Goal: Task Accomplishment & Management: Complete application form

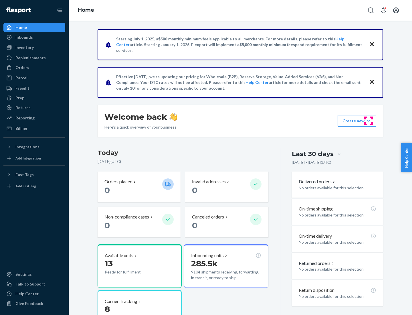
click at [368, 121] on button "Create new Create new inbound Create new order Create new product" at bounding box center [356, 120] width 39 height 11
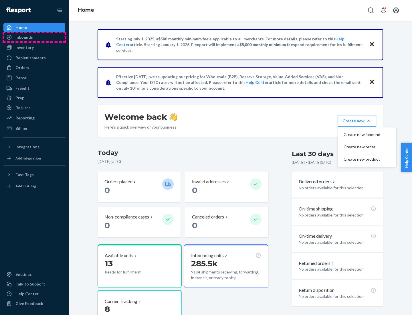
click at [34, 37] on div "Inbounds" at bounding box center [34, 37] width 61 height 8
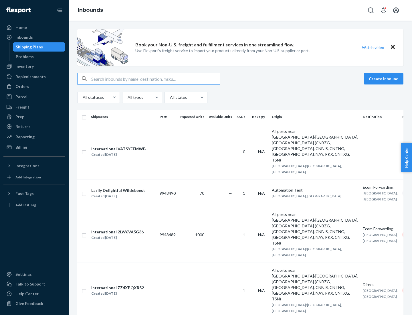
click at [384, 79] on button "Create inbound" at bounding box center [383, 78] width 39 height 11
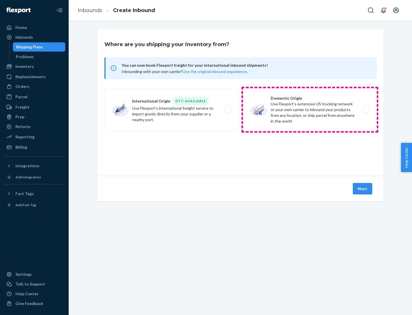
click at [310, 110] on label "Domestic Origin Use Flexport’s extensive US trucking network or your own carrie…" at bounding box center [310, 109] width 134 height 43
click at [366, 110] on input "Domestic Origin Use Flexport’s extensive US trucking network or your own carrie…" at bounding box center [368, 110] width 4 height 4
radio input "true"
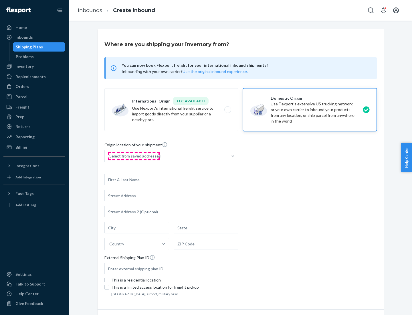
click at [134, 156] on div "Select from saved addresses" at bounding box center [134, 156] width 51 height 6
click at [110, 156] on input "Select from saved addresses" at bounding box center [109, 156] width 1 height 6
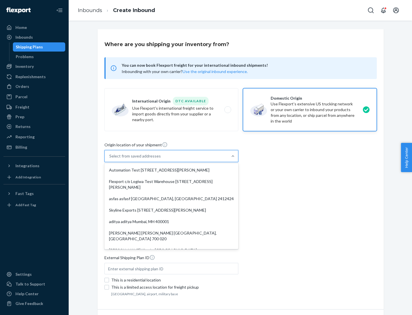
scroll to position [2, 0]
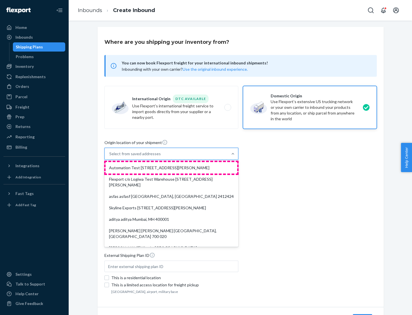
click at [171, 168] on div "Automation Test [STREET_ADDRESS][PERSON_NAME]" at bounding box center [172, 167] width 132 height 11
click at [110, 156] on input "option Automation Test [STREET_ADDRESS][PERSON_NAME]. 9 results available. Use …" at bounding box center [109, 154] width 1 height 6
type input "Automation Test"
type input "9th Floor"
type input "[GEOGRAPHIC_DATA]"
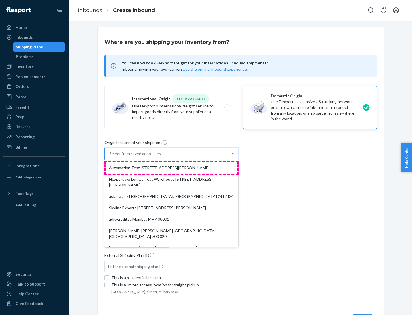
type input "CA"
type input "94104"
type input "[STREET_ADDRESS][PERSON_NAME]"
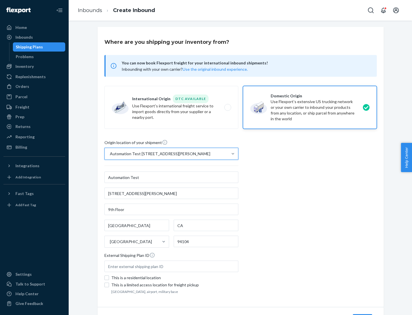
scroll to position [33, 0]
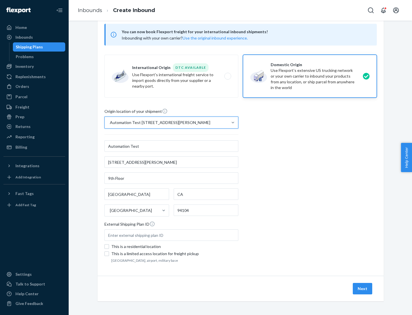
click at [363, 288] on button "Next" at bounding box center [362, 288] width 19 height 11
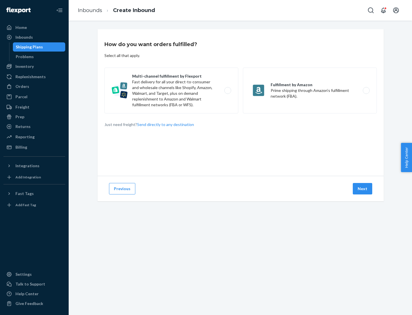
click at [171, 90] on label "Multi-channel fulfillment by Flexport Fast delivery for all your direct-to-cons…" at bounding box center [171, 90] width 134 height 46
click at [227, 90] on input "Multi-channel fulfillment by Flexport Fast delivery for all your direct-to-cons…" at bounding box center [229, 91] width 4 height 4
radio input "true"
click at [363, 188] on button "Next" at bounding box center [362, 188] width 19 height 11
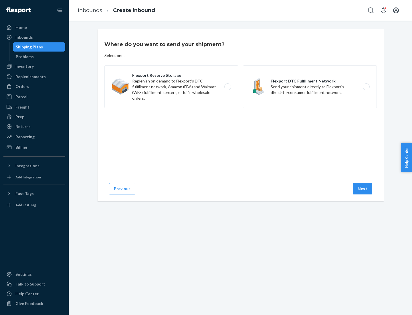
click at [310, 87] on label "Flexport DTC Fulfillment Network Send your shipment directly to Flexport's dire…" at bounding box center [310, 86] width 134 height 43
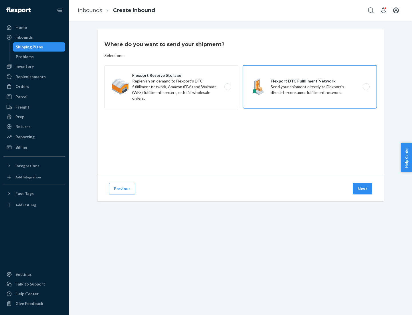
click at [366, 87] on input "Flexport DTC Fulfillment Network Send your shipment directly to Flexport's dire…" at bounding box center [368, 87] width 4 height 4
radio input "true"
click at [363, 188] on button "Next" at bounding box center [362, 188] width 19 height 11
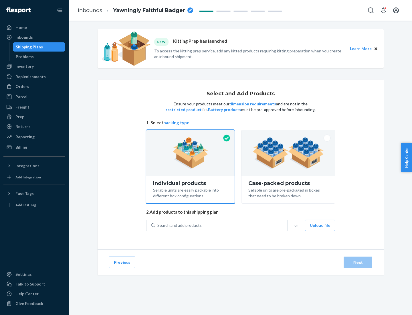
click at [288, 153] on img at bounding box center [288, 152] width 71 height 31
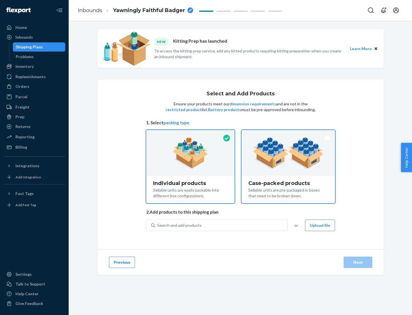
click at [288, 134] on input "Case-packed products Sellable units are pre-packaged in boxes that need to be b…" at bounding box center [288, 132] width 4 height 4
radio input "true"
radio input "false"
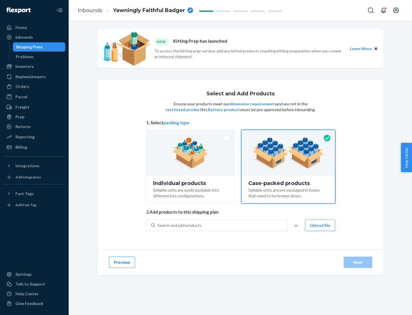
click at [221, 225] on div "Search and add products" at bounding box center [221, 225] width 132 height 10
click at [158, 225] on input "Search and add products" at bounding box center [157, 225] width 1 height 6
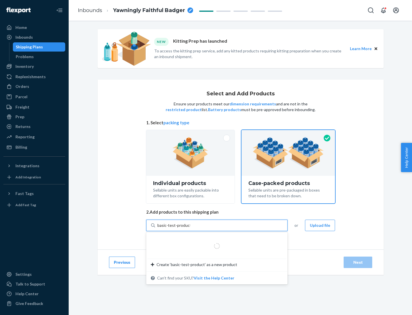
type input "basic-test-product-1"
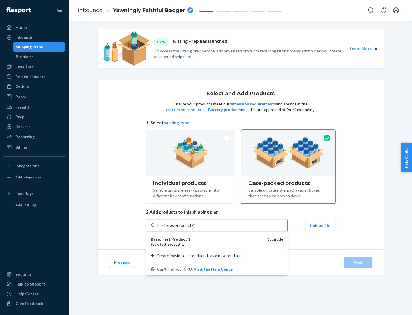
click at [207, 244] on div "basic - test - product - 1" at bounding box center [207, 244] width 112 height 5
click at [194, 228] on input "basic-test-product-1" at bounding box center [175, 225] width 37 height 6
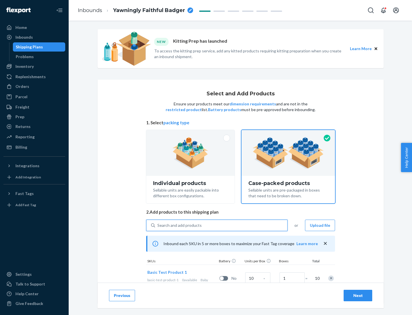
scroll to position [21, 0]
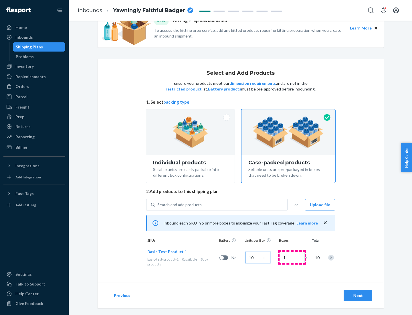
type input "10"
type input "7"
click at [358, 295] on div "Next" at bounding box center [357, 295] width 19 height 6
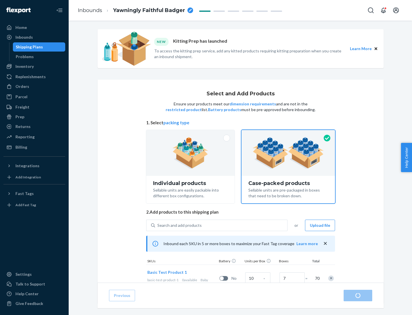
radio input "true"
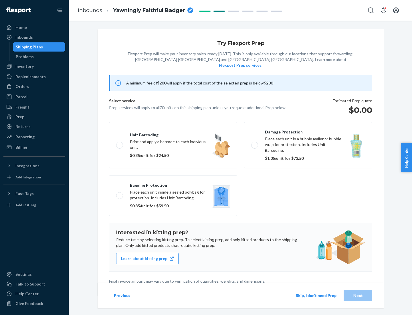
scroll to position [1, 0]
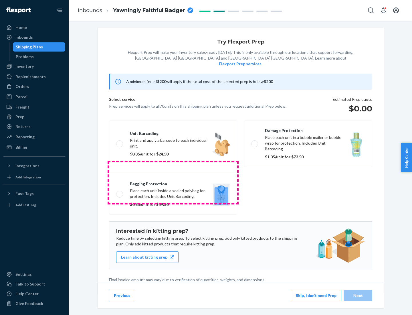
click at [173, 182] on label "Bagging protection Place each unit inside a sealed polybag for protection. Incl…" at bounding box center [173, 194] width 128 height 41
click at [120, 192] on input "Bagging protection Place each unit inside a sealed polybag for protection. Incl…" at bounding box center [118, 194] width 4 height 4
checkbox input "true"
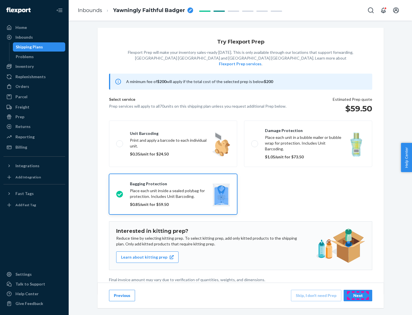
click at [358, 295] on div "Next" at bounding box center [357, 295] width 19 height 6
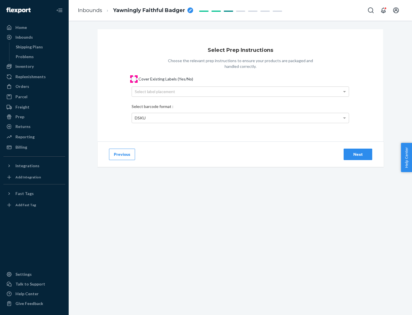
click at [134, 79] on input "Cover Existing Labels (Yes/No)" at bounding box center [134, 79] width 5 height 5
checkbox input "true"
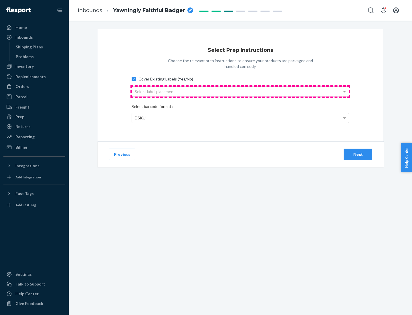
click at [240, 91] on div "Select label placement" at bounding box center [240, 92] width 217 height 10
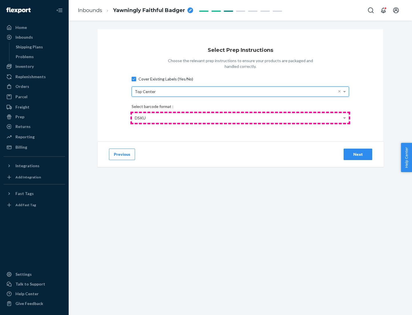
click at [240, 118] on div "DSKU" at bounding box center [240, 118] width 217 height 10
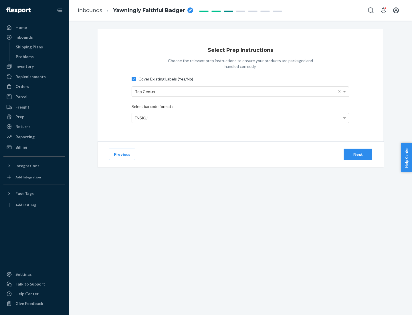
click at [358, 154] on div "Next" at bounding box center [357, 154] width 19 height 6
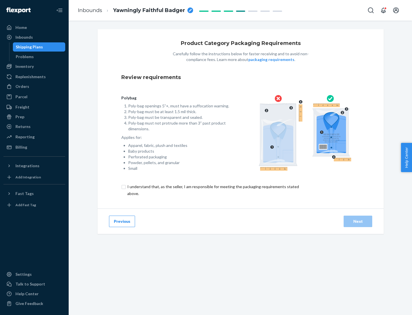
click at [212, 190] on input "checkbox" at bounding box center [216, 190] width 190 height 14
checkbox input "true"
click at [358, 221] on div "Next" at bounding box center [357, 221] width 19 height 6
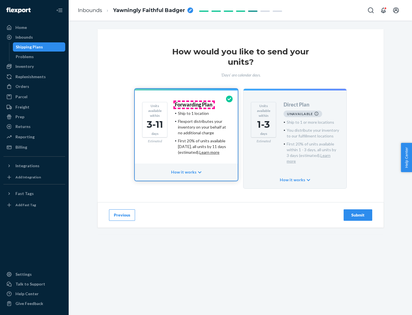
click at [194, 104] on h4 "Forwarding Plan" at bounding box center [193, 105] width 37 height 6
click at [358, 212] on div "Submit" at bounding box center [357, 215] width 19 height 6
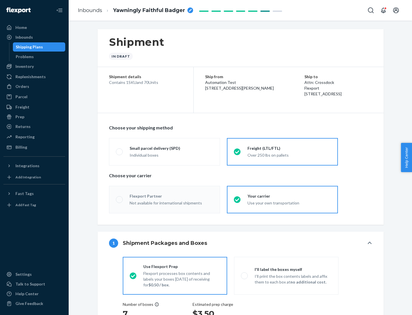
radio input "true"
radio input "false"
radio input "true"
radio input "false"
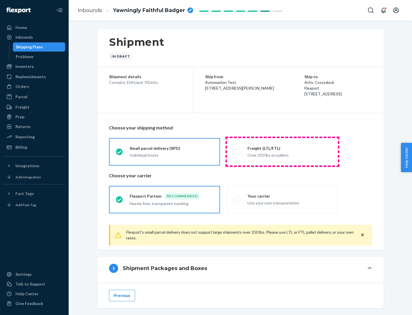
click at [282, 151] on div "Over 250 lbs on pallets" at bounding box center [289, 154] width 84 height 7
click at [237, 151] on input "Freight (LTL/FTL) Over 250 lbs on pallets" at bounding box center [236, 152] width 4 height 4
radio input "true"
radio input "false"
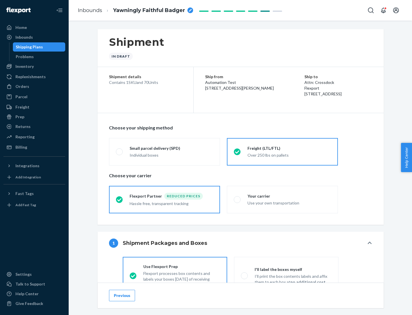
scroll to position [32, 0]
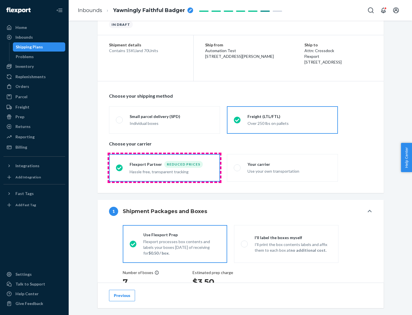
click at [164, 168] on div "Hassle free, transparent tracking" at bounding box center [172, 171] width 84 height 7
click at [120, 167] on input "Flexport Partner Reduced prices Hassle free, transparent tracking" at bounding box center [118, 168] width 4 height 4
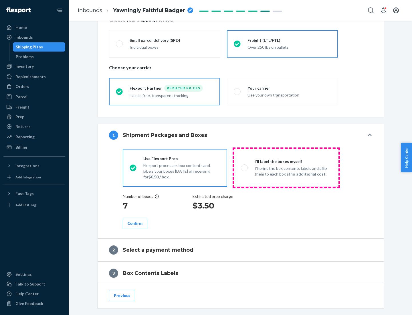
click at [286, 167] on p "I’ll print the box contents labels and affix them to each box at no additional …" at bounding box center [293, 170] width 77 height 11
click at [245, 167] on input "I'll label the boxes myself I’ll print the box contents labels and affix them t…" at bounding box center [243, 168] width 4 height 4
radio input "true"
radio input "false"
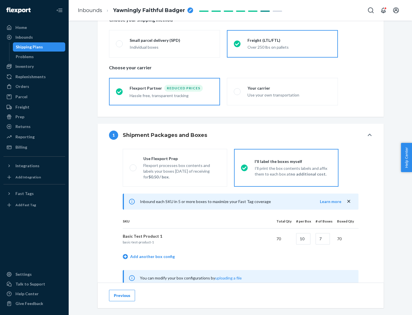
scroll to position [179, 0]
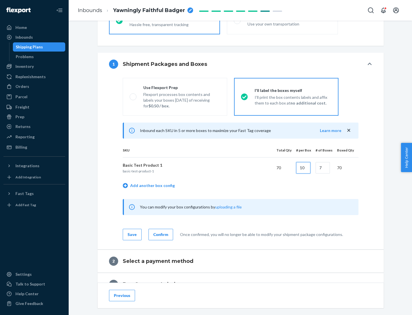
type input "10"
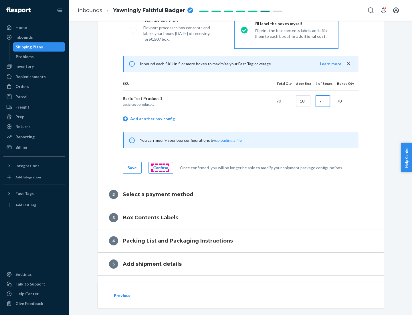
type input "7"
click at [160, 167] on div "Confirm" at bounding box center [160, 168] width 15 height 6
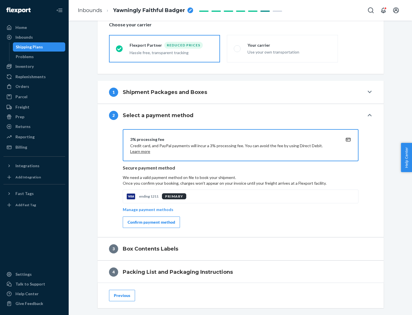
scroll to position [205, 0]
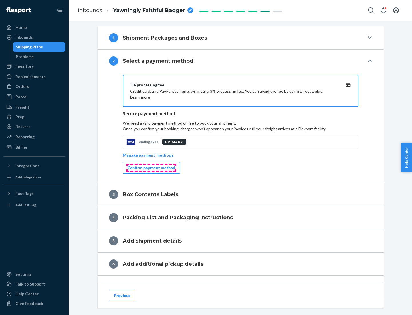
click at [151, 168] on div "Confirm payment method" at bounding box center [151, 168] width 47 height 6
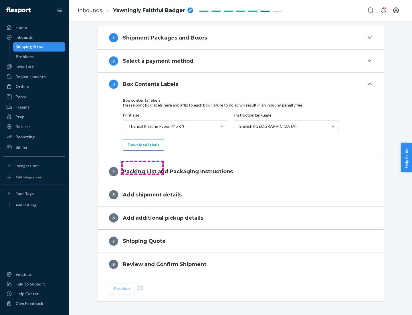
scroll to position [182, 0]
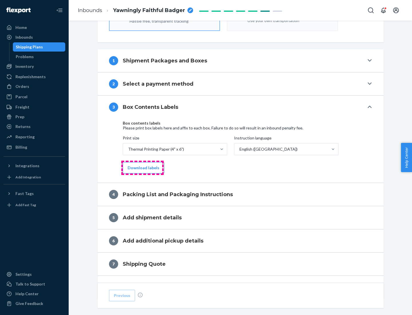
click at [142, 168] on button "Download labels" at bounding box center [143, 167] width 41 height 11
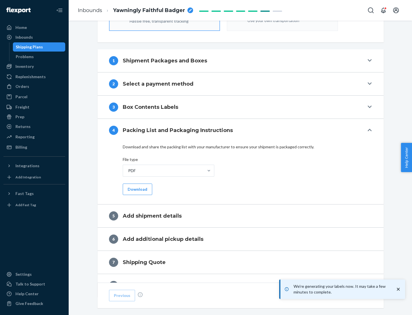
scroll to position [204, 0]
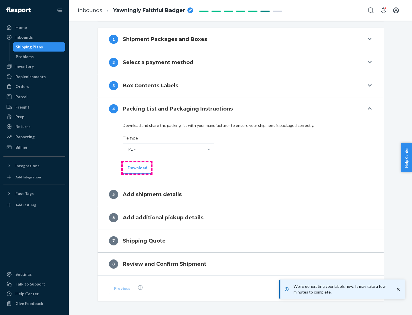
click at [137, 167] on button "Download" at bounding box center [137, 167] width 29 height 11
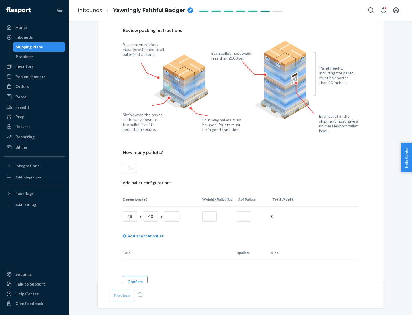
scroll to position [416, 0]
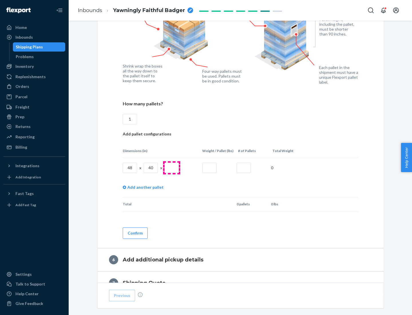
type input "1"
type input "40"
type input "200"
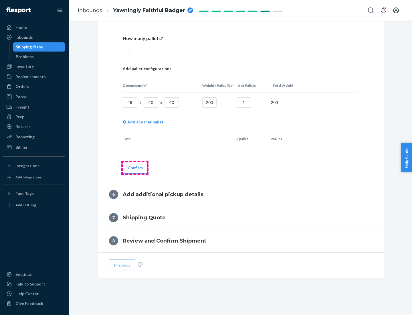
type input "1"
click at [135, 167] on button "Confirm" at bounding box center [135, 167] width 25 height 11
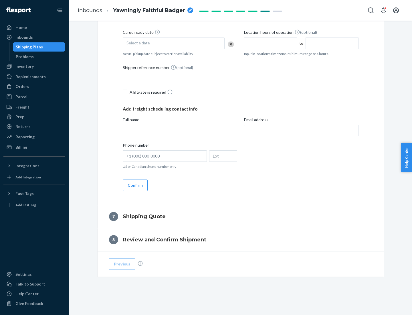
scroll to position [219, 0]
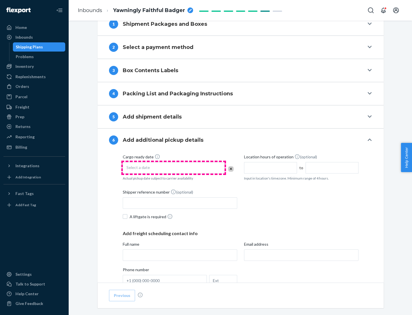
click at [174, 167] on div "Select a date" at bounding box center [174, 167] width 102 height 11
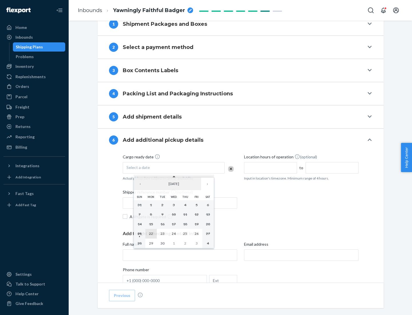
click at [151, 233] on abbr "22" at bounding box center [151, 233] width 4 height 4
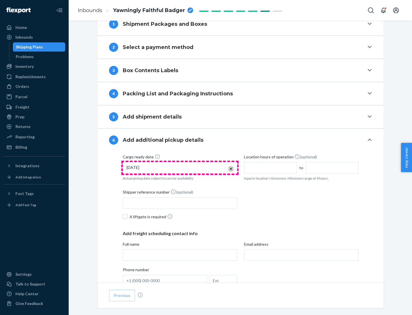
scroll to position [306, 0]
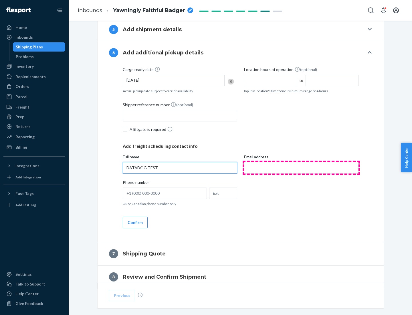
type input "DATADOG TEST"
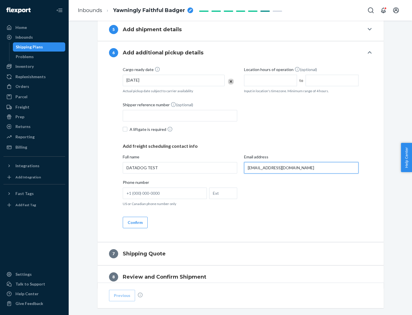
scroll to position [331, 0]
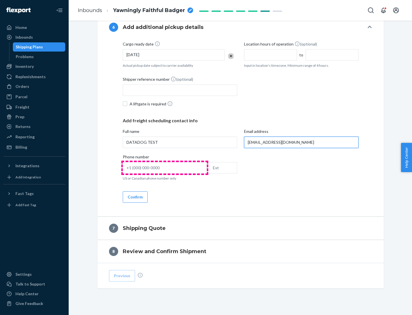
type input "[EMAIL_ADDRESS][DOMAIN_NAME]"
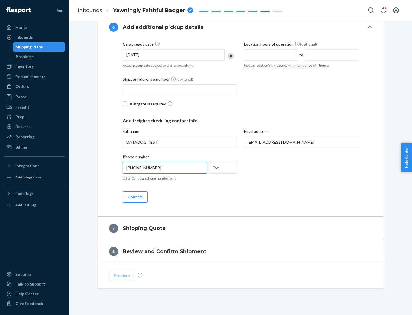
scroll to position [343, 0]
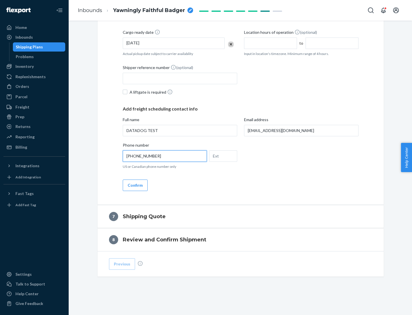
type input "[PHONE_NUMBER]"
click at [135, 185] on button "Confirm" at bounding box center [135, 184] width 25 height 11
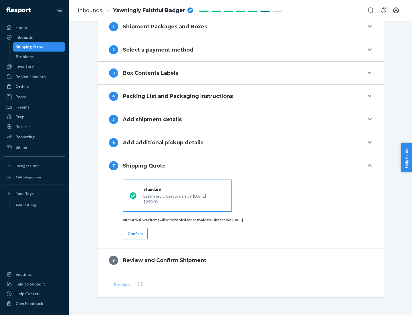
scroll to position [237, 0]
